Goal: Find specific page/section: Find specific page/section

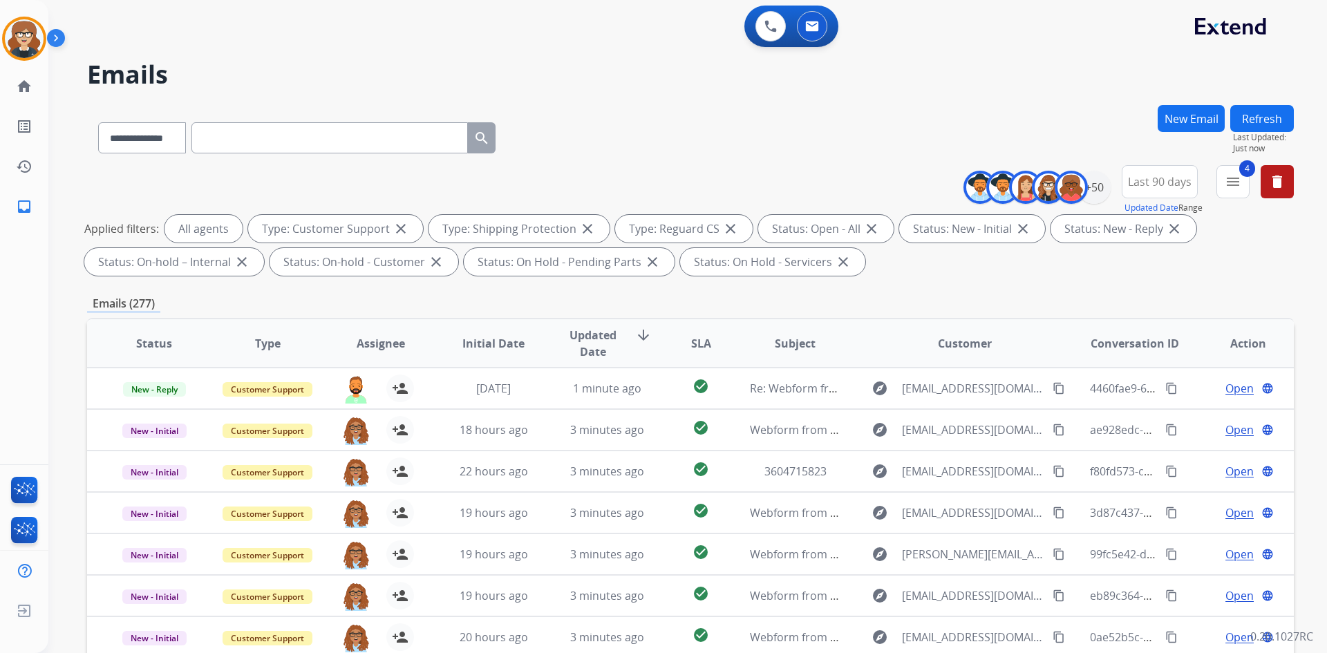
select select "**********"
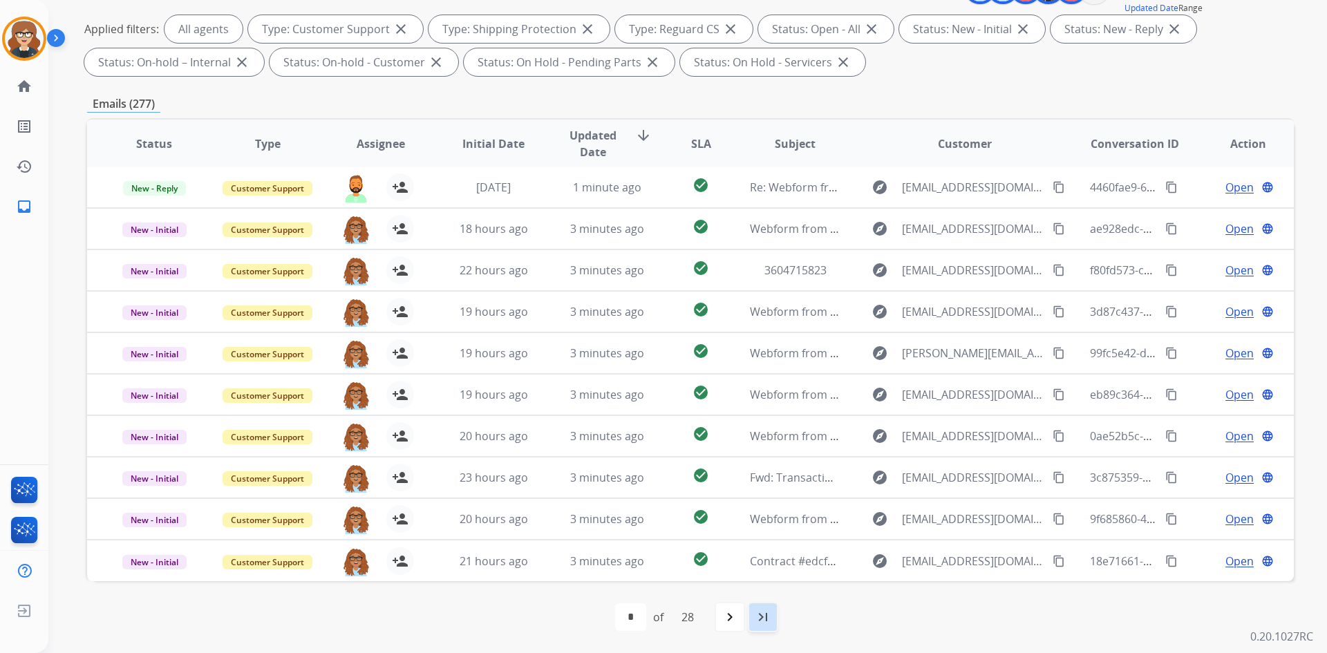
click at [762, 617] on mat-icon "last_page" at bounding box center [763, 617] width 17 height 17
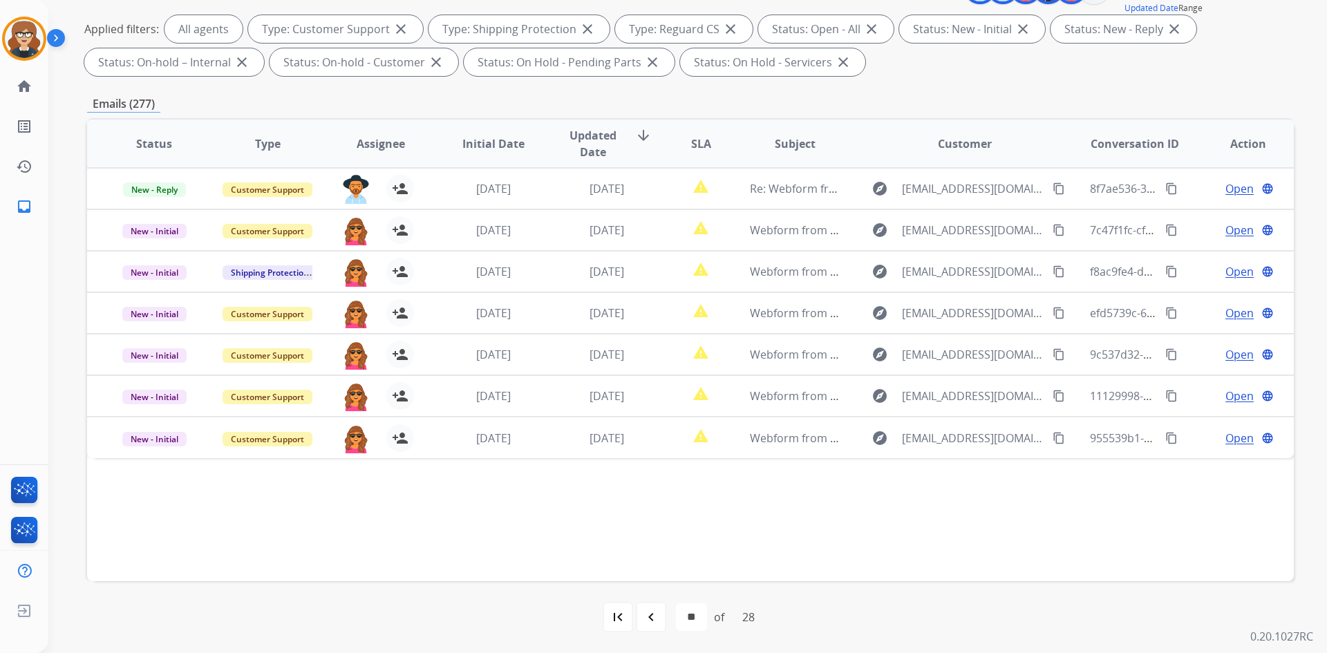
click at [617, 616] on mat-icon "first_page" at bounding box center [618, 617] width 17 height 17
select select "*"
